Goal: Transaction & Acquisition: Download file/media

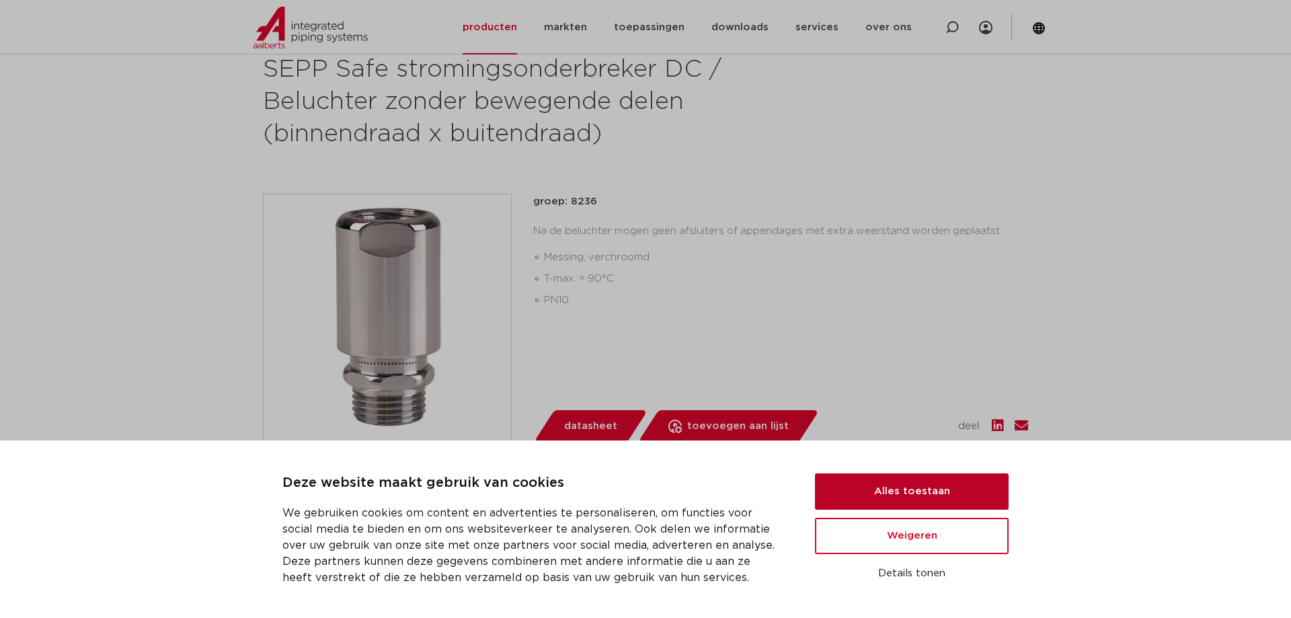
scroll to position [206, 0]
click at [916, 498] on button "Alles toestaan" at bounding box center [912, 491] width 194 height 36
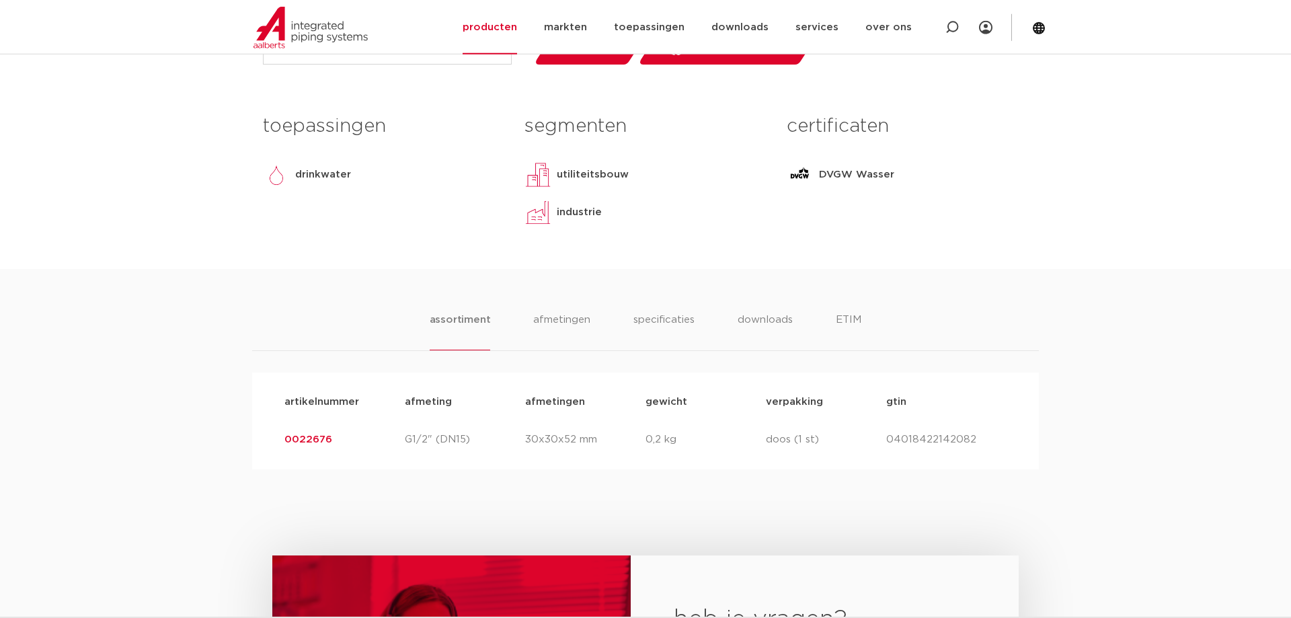
scroll to position [617, 0]
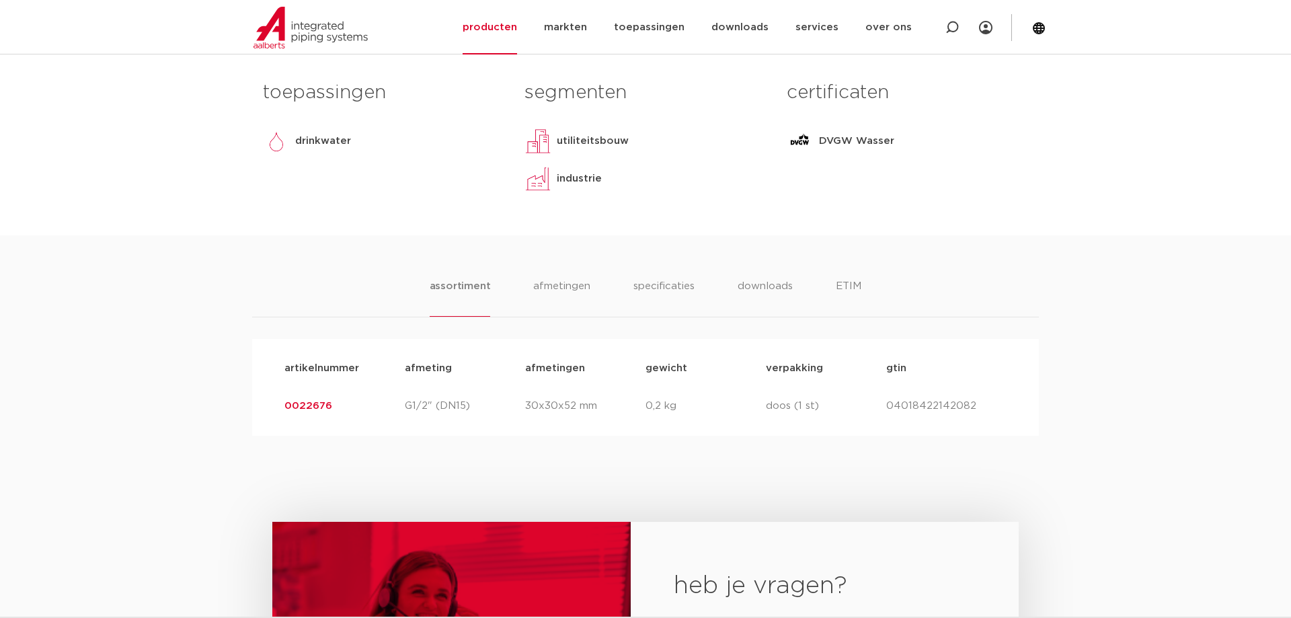
click at [317, 405] on link "0022676" at bounding box center [308, 406] width 48 height 10
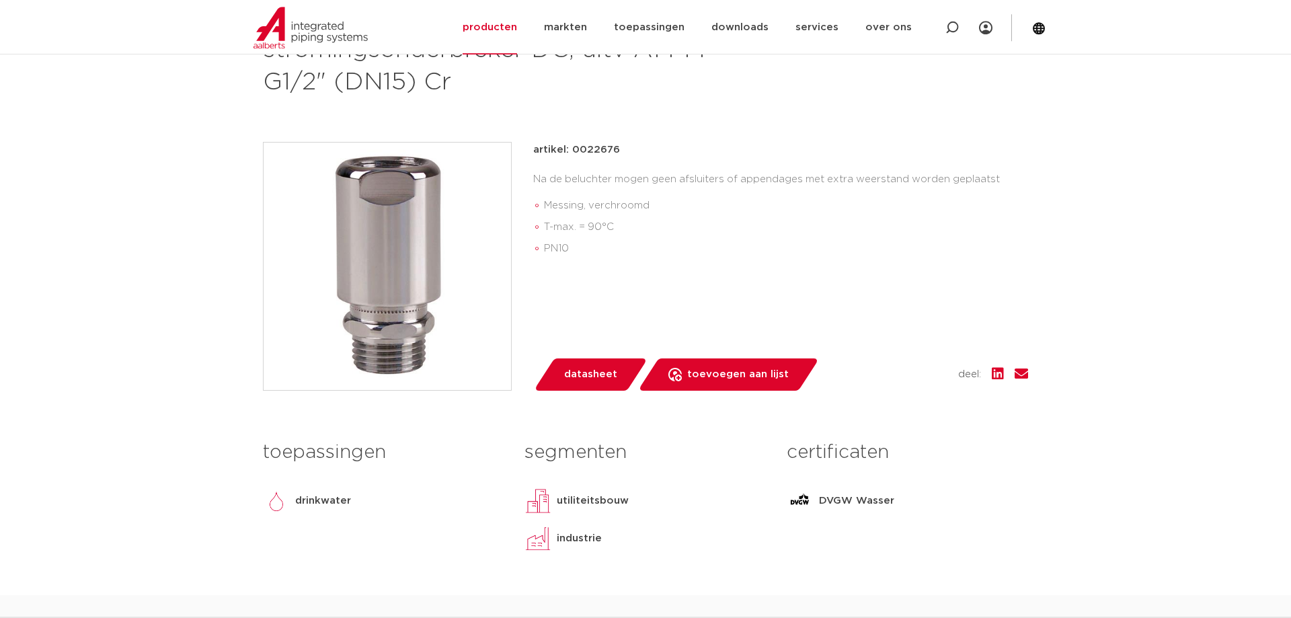
scroll to position [274, 0]
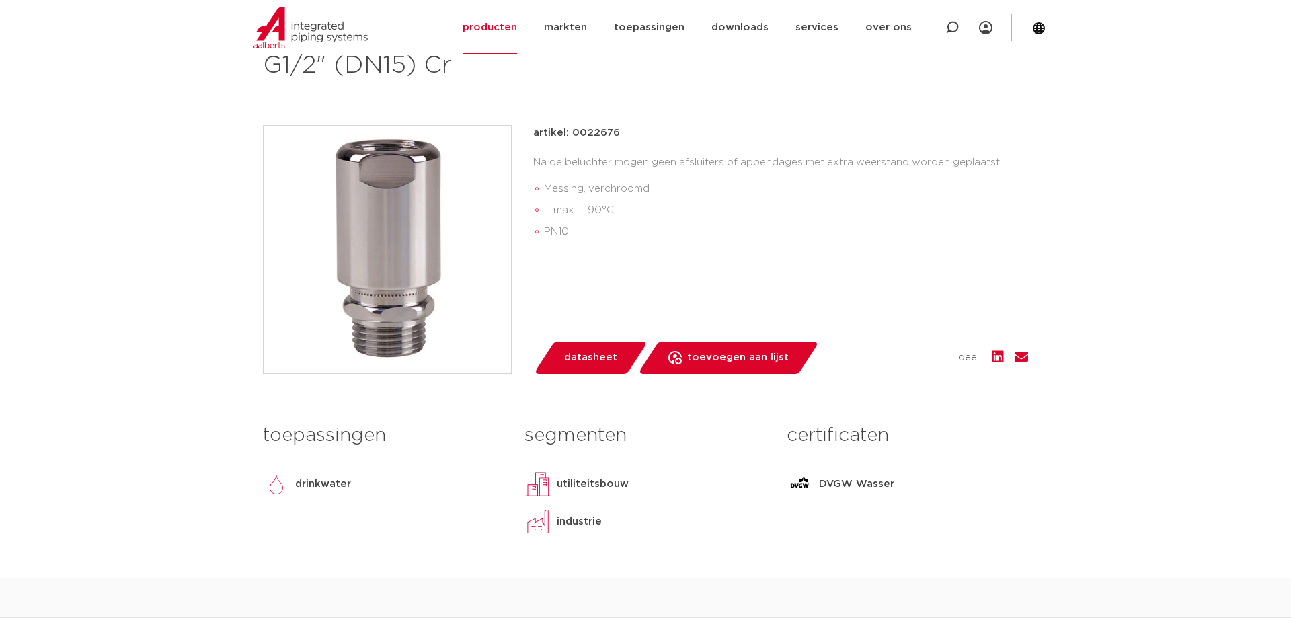
click at [579, 366] on span "datasheet" at bounding box center [590, 358] width 53 height 22
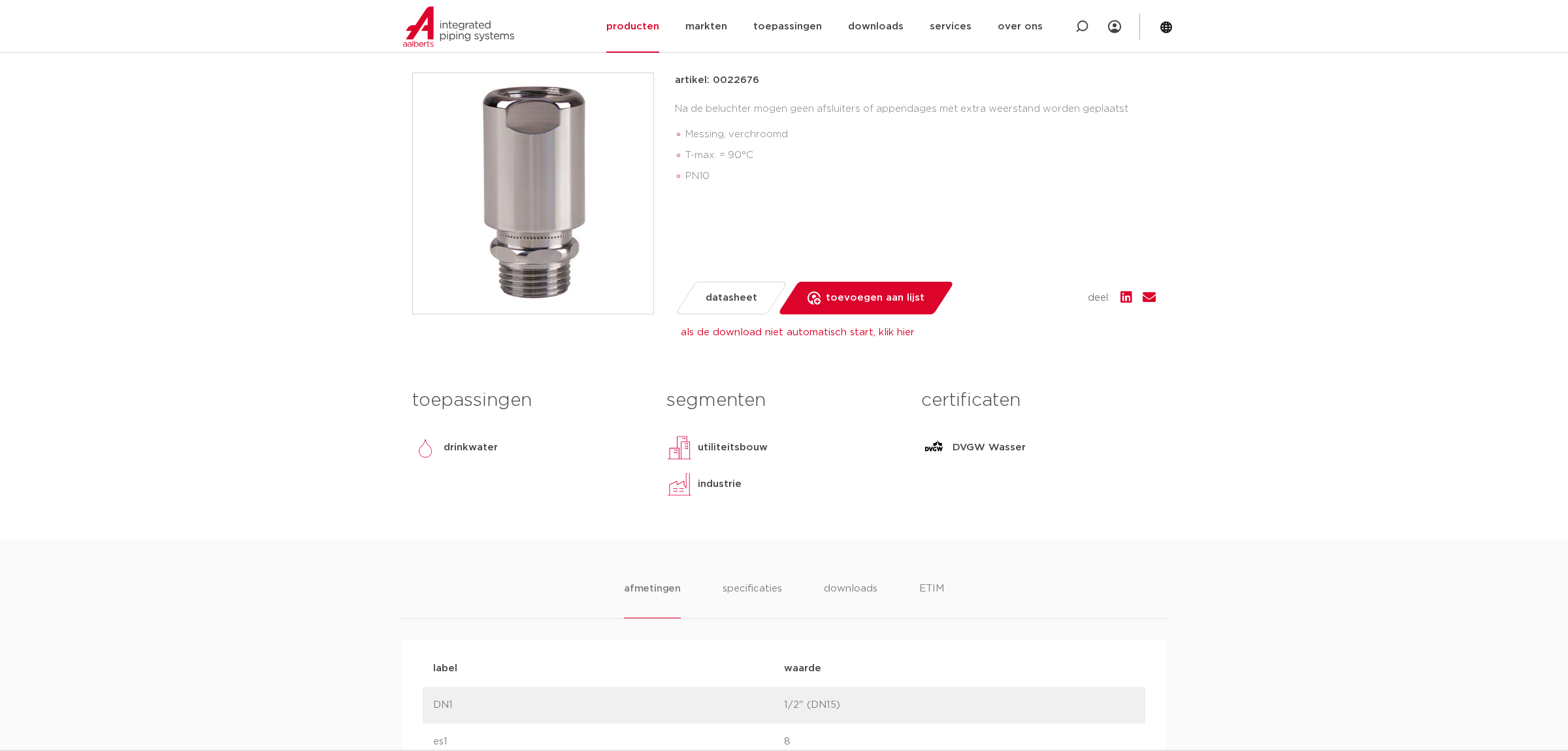
scroll to position [343, 0]
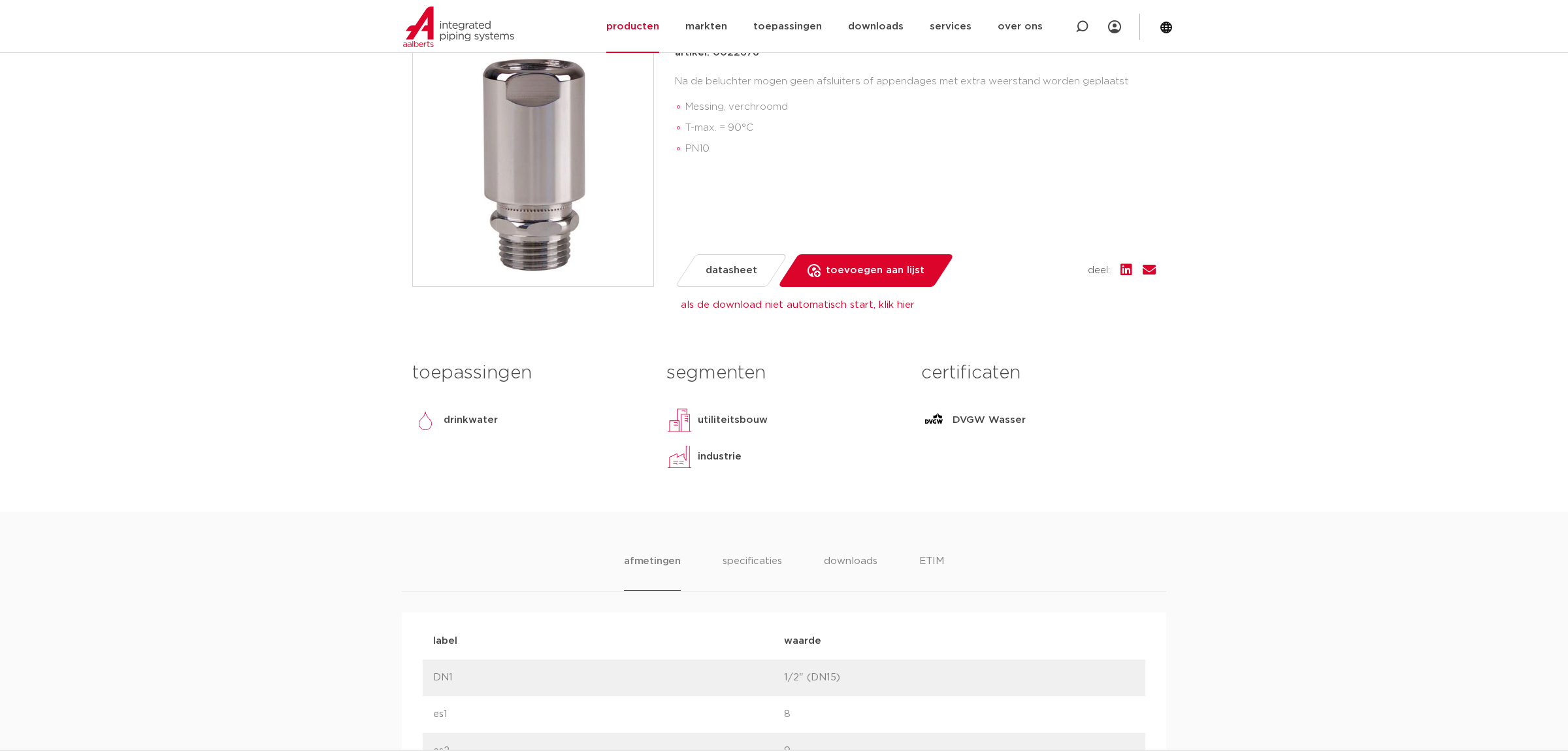
click at [711, 277] on span "datasheet" at bounding box center [731, 271] width 51 height 21
click at [731, 266] on span "datasheet" at bounding box center [731, 271] width 51 height 21
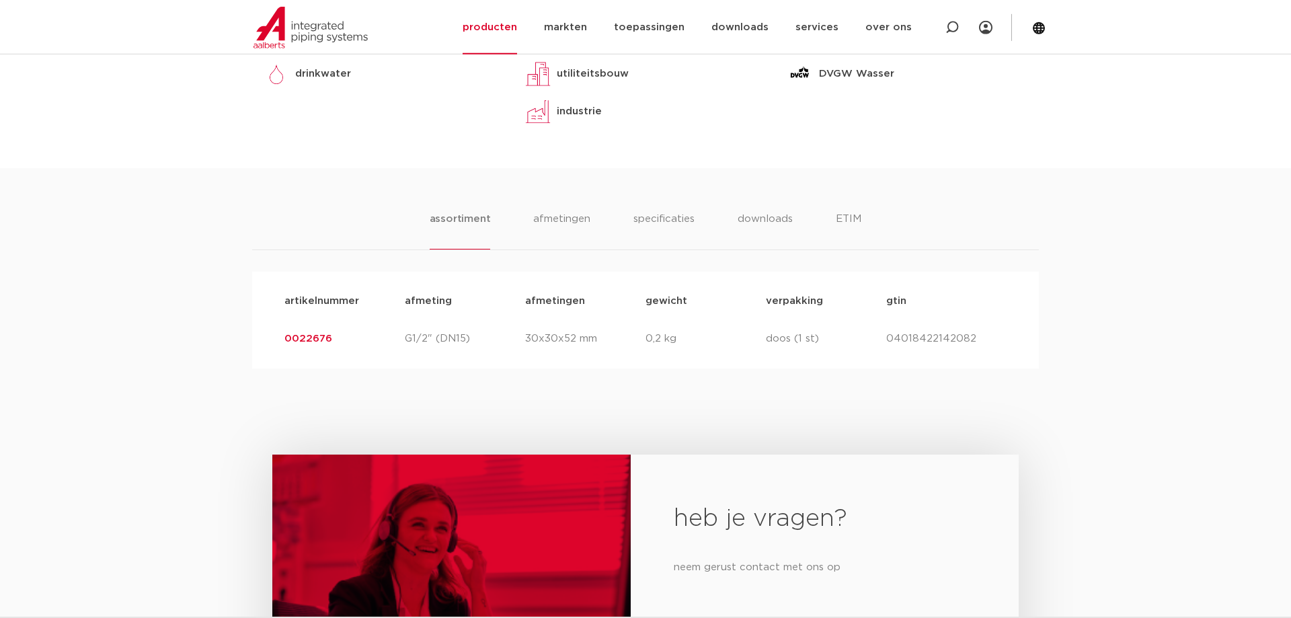
scroll to position [754, 0]
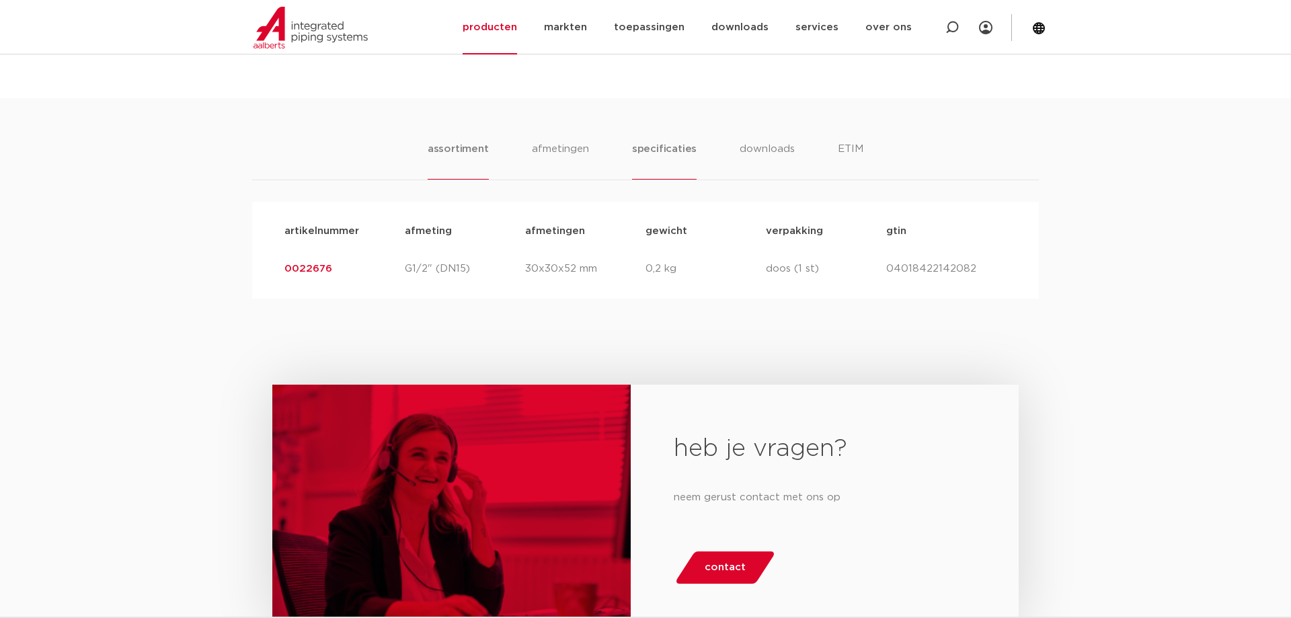
click at [662, 153] on li "specificaties" at bounding box center [664, 160] width 65 height 38
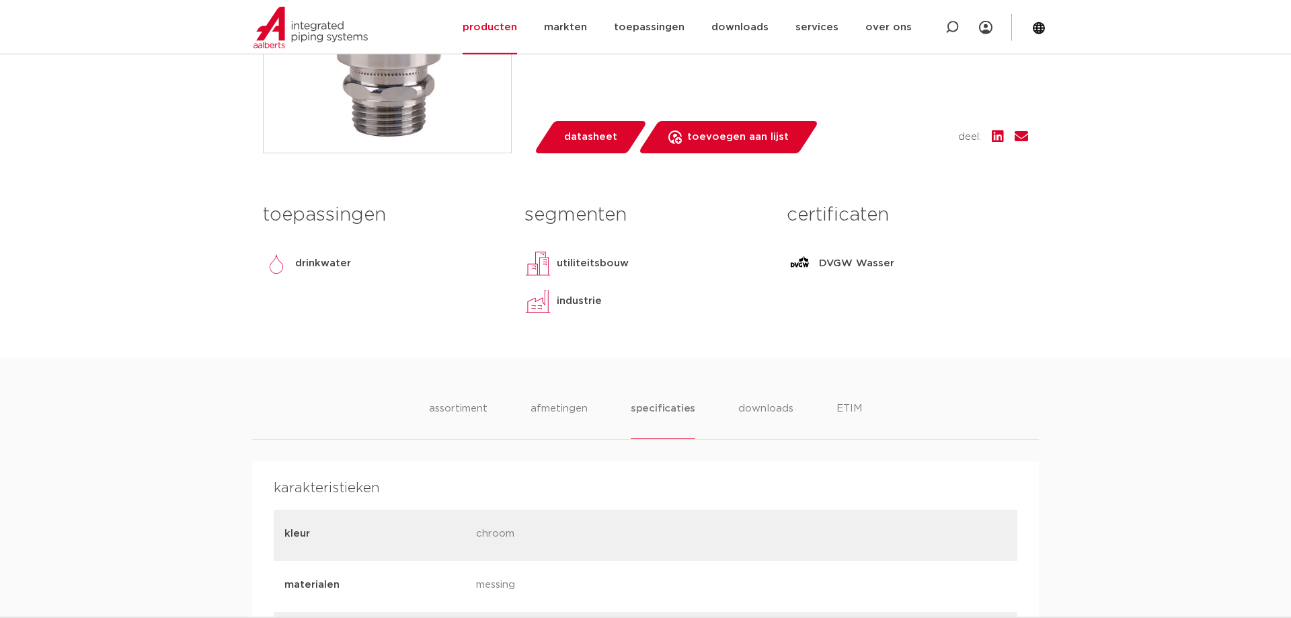
scroll to position [480, 0]
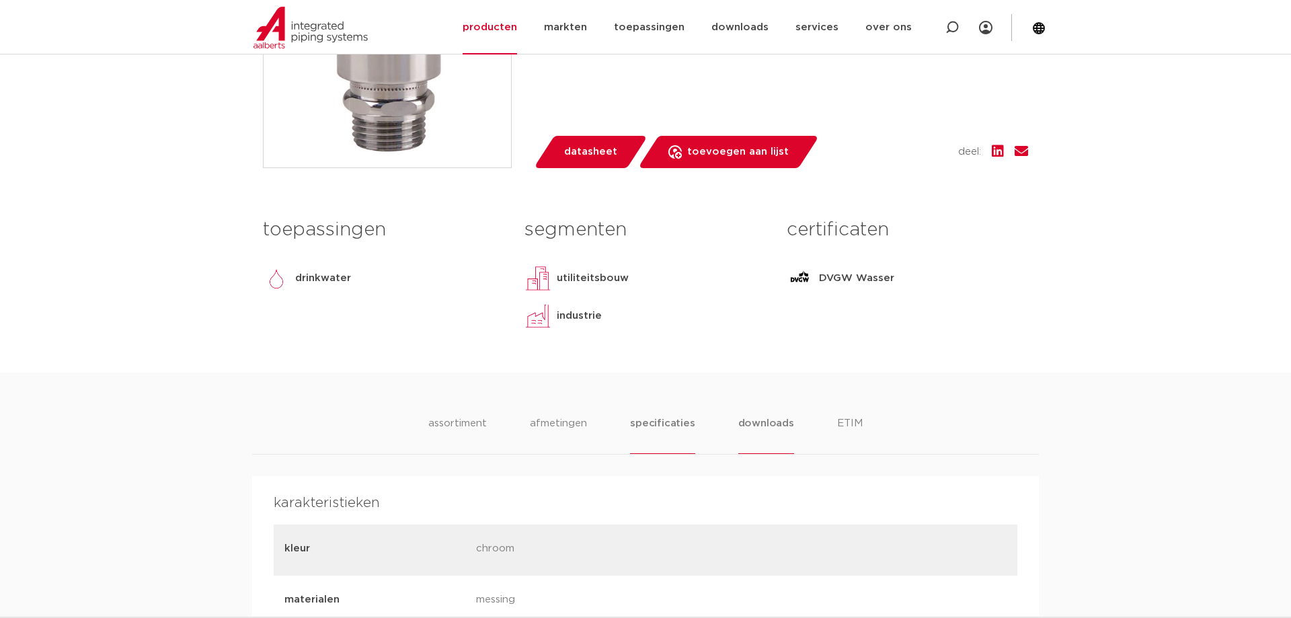
click at [775, 425] on li "downloads" at bounding box center [766, 435] width 56 height 38
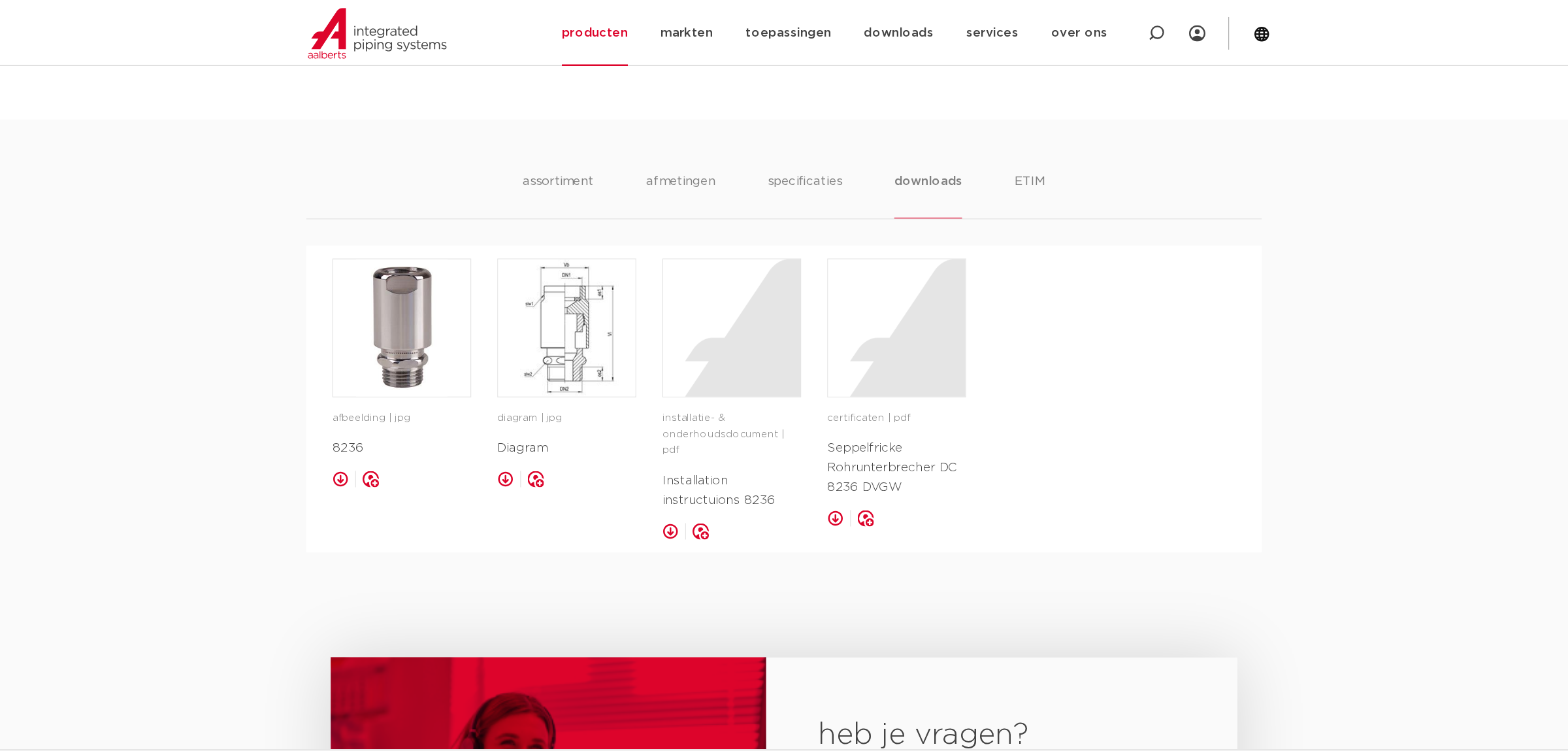
scroll to position [733, 0]
click at [493, 290] on img at bounding box center [453, 261] width 110 height 110
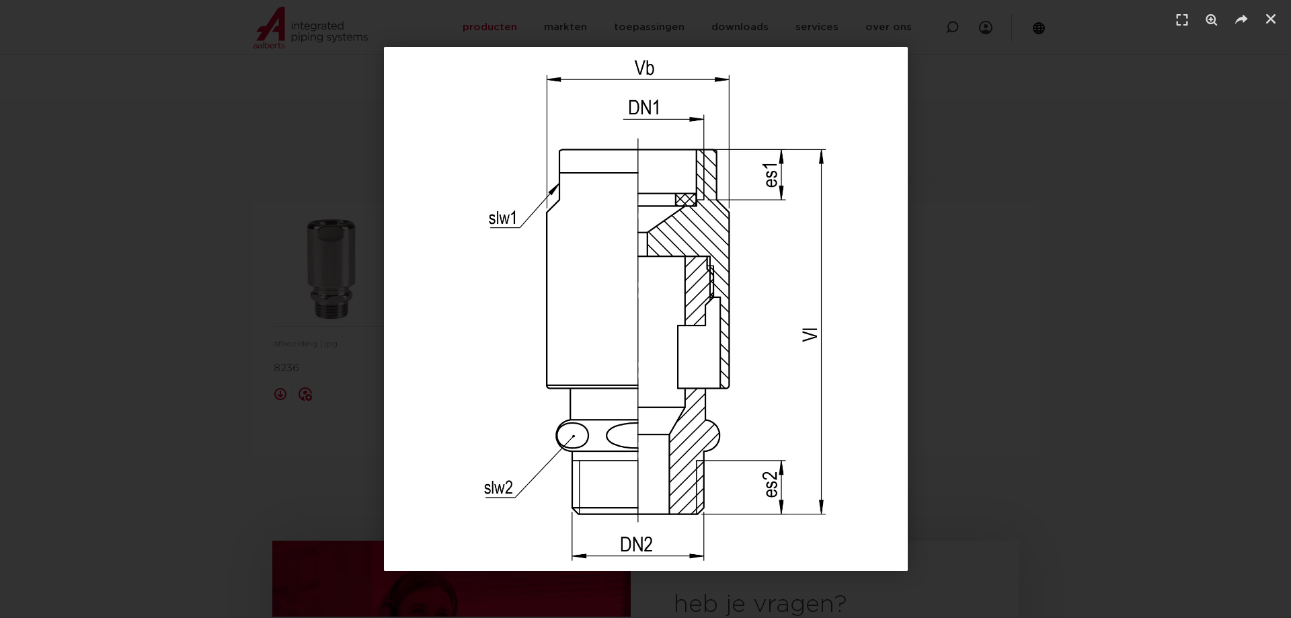
click at [1144, 438] on div "1 / 1" at bounding box center [645, 309] width 1197 height 524
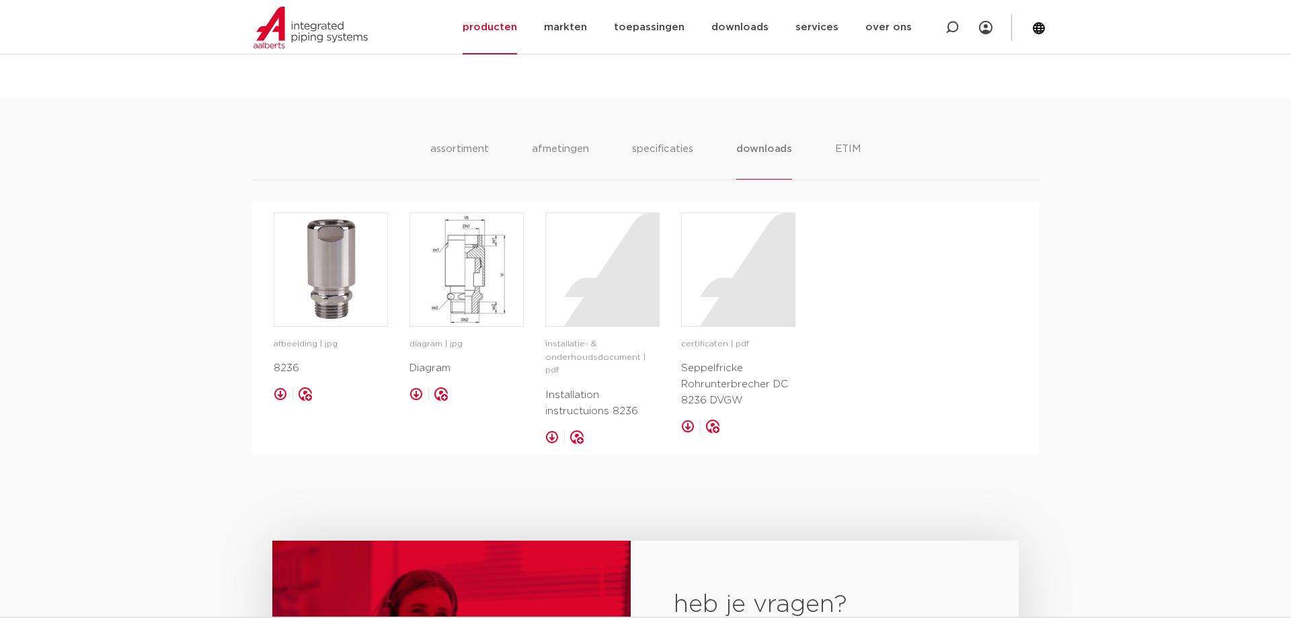
click at [440, 370] on p "Diagram" at bounding box center [466, 368] width 114 height 16
click at [410, 397] on link at bounding box center [415, 393] width 13 height 13
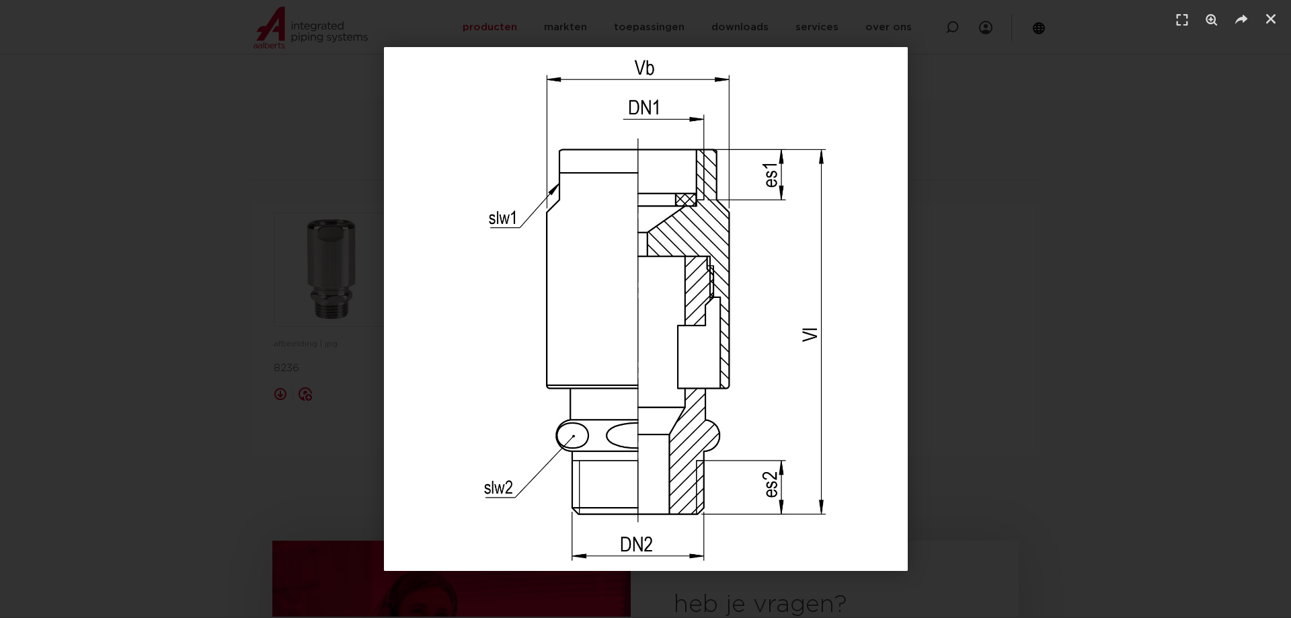
click at [1064, 383] on div "1 / 1" at bounding box center [645, 309] width 1197 height 524
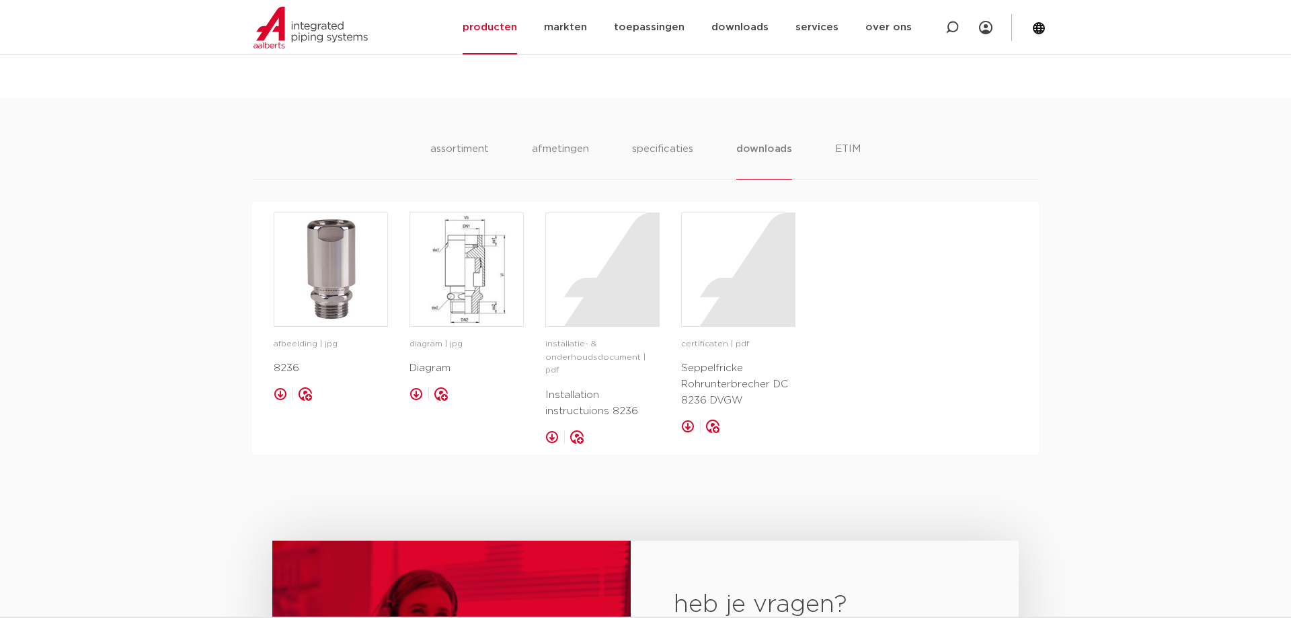
click at [552, 430] on link at bounding box center [551, 436] width 13 height 13
